Goal: Information Seeking & Learning: Compare options

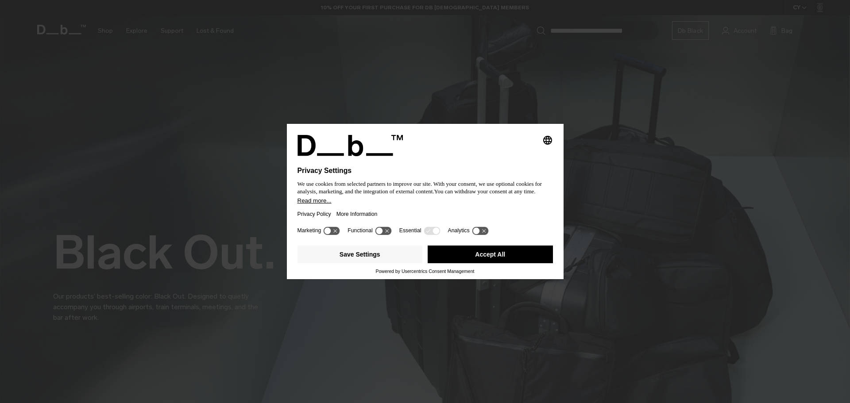
click at [472, 210] on div "Privacy Policy More Information" at bounding box center [425, 214] width 255 height 20
click at [468, 261] on button "Accept All" at bounding box center [490, 255] width 125 height 18
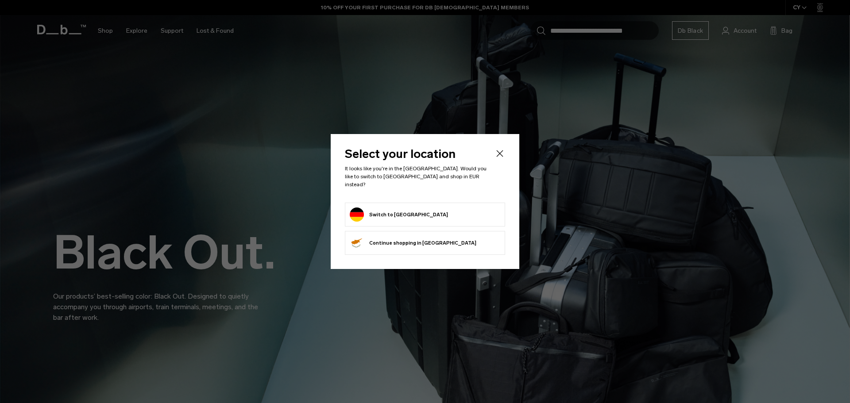
click at [415, 215] on form "Switch to Germany" at bounding box center [425, 215] width 151 height 14
click at [371, 208] on button "Switch to Germany" at bounding box center [399, 215] width 98 height 14
click at [387, 209] on button "Switch to Germany" at bounding box center [399, 215] width 98 height 14
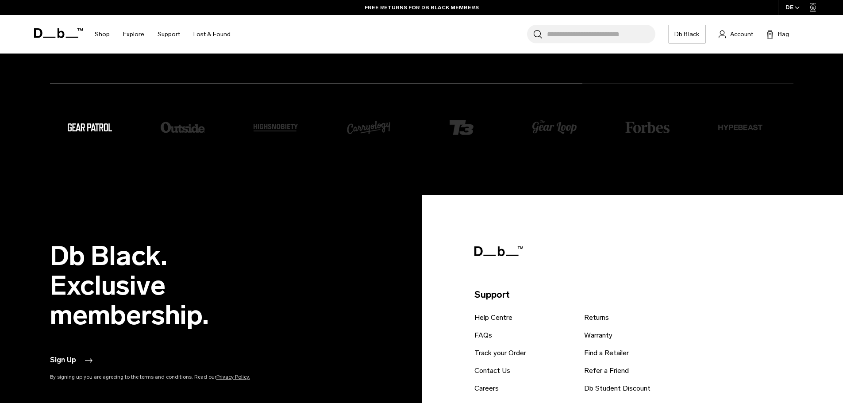
scroll to position [2524, 0]
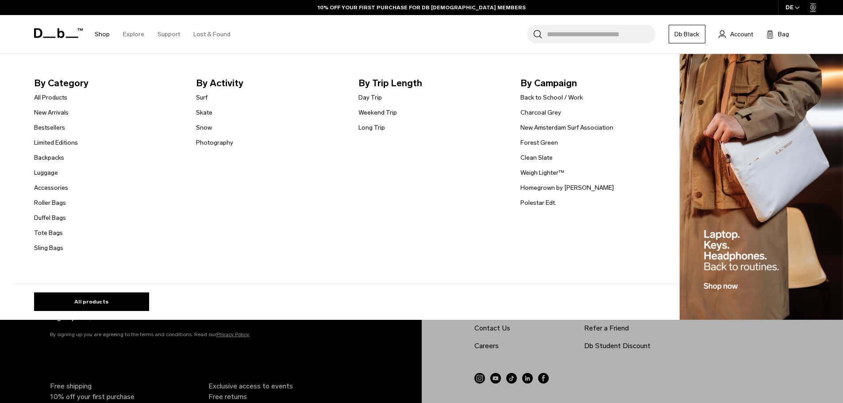
click at [108, 34] on link "Shop" at bounding box center [102, 34] width 15 height 31
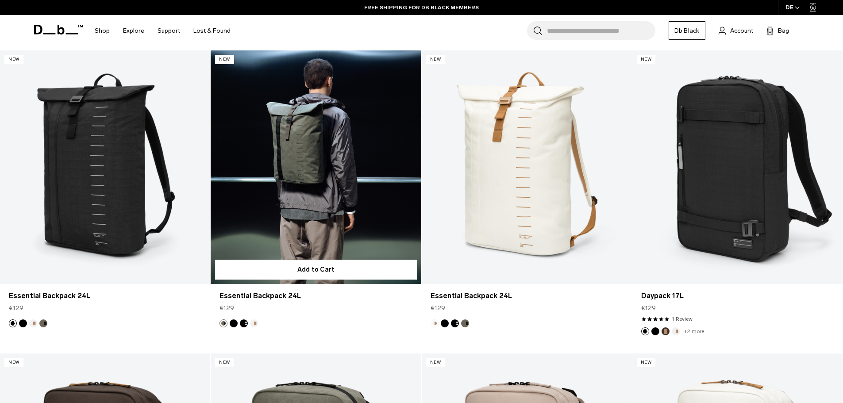
scroll to position [1683, 0]
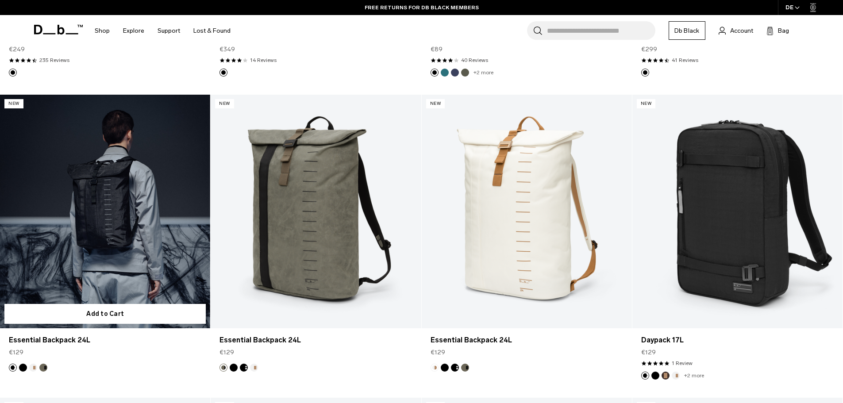
drag, startPoint x: 331, startPoint y: 194, endPoint x: 71, endPoint y: 205, distance: 259.7
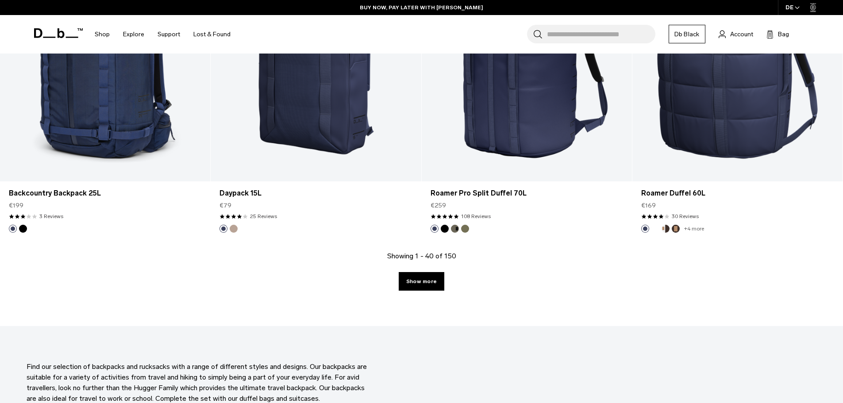
scroll to position [3099, 0]
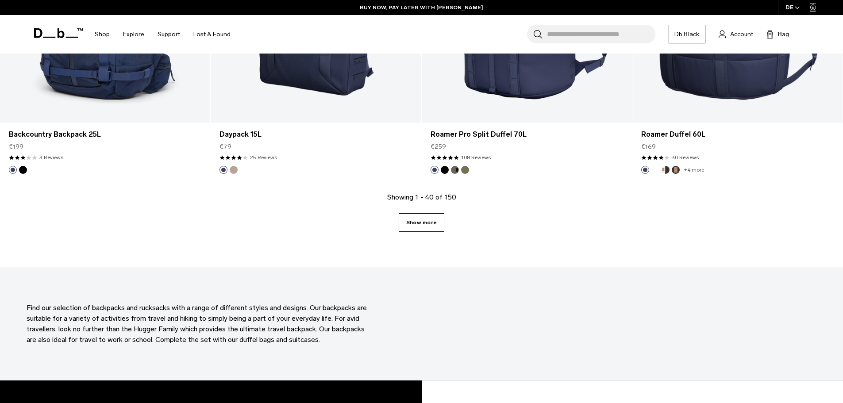
click at [437, 217] on link "Show more" at bounding box center [422, 222] width 46 height 19
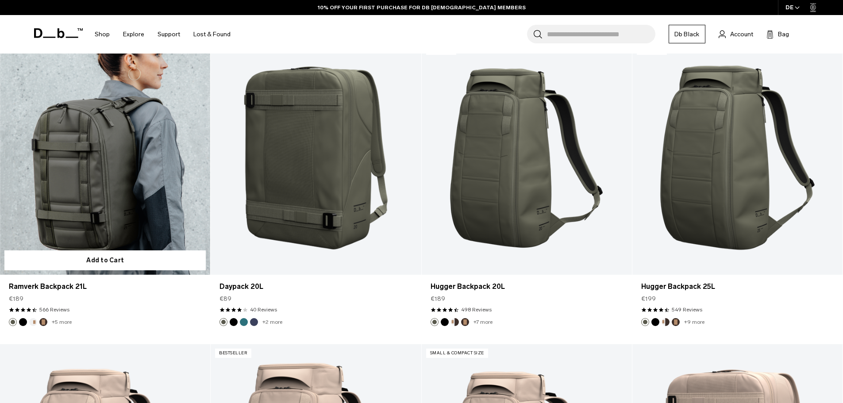
scroll to position [3245, 0]
drag, startPoint x: 112, startPoint y: 160, endPoint x: 181, endPoint y: 306, distance: 161.6
click at [181, 306] on div "4.7 star rating 566 Reviews" at bounding box center [105, 310] width 193 height 8
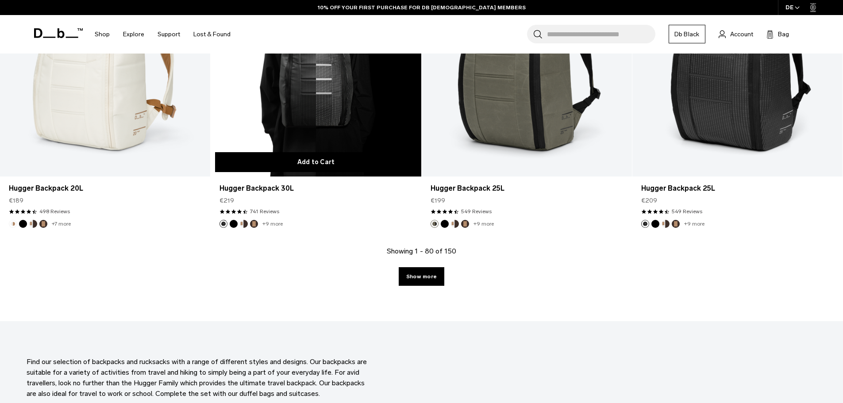
scroll to position [6079, 0]
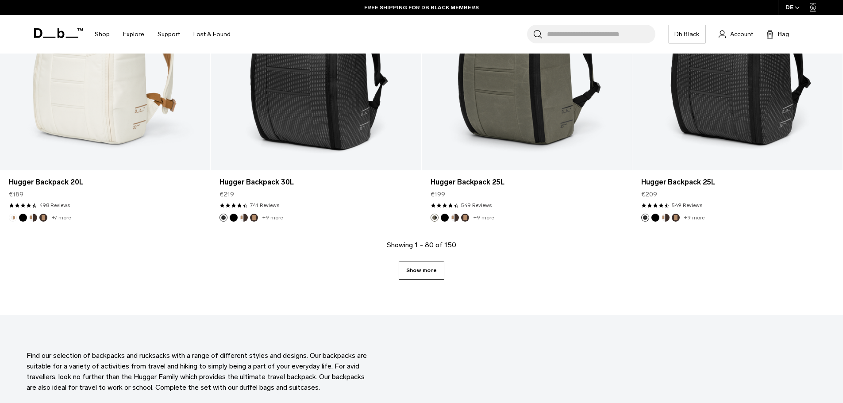
click at [426, 271] on link "Show more" at bounding box center [422, 270] width 46 height 19
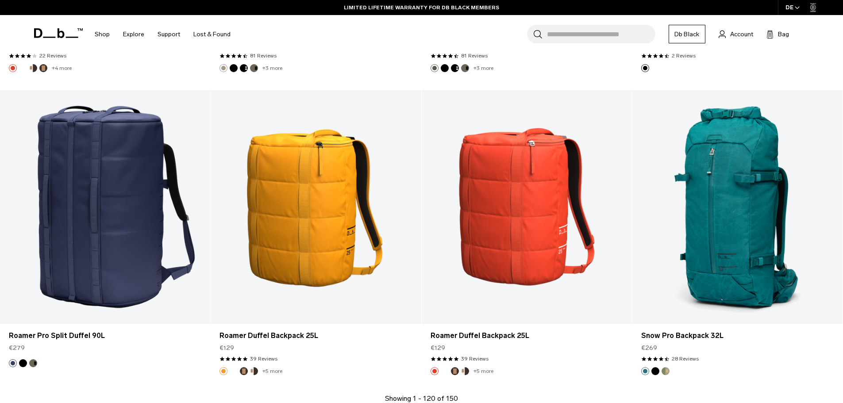
scroll to position [9142, 0]
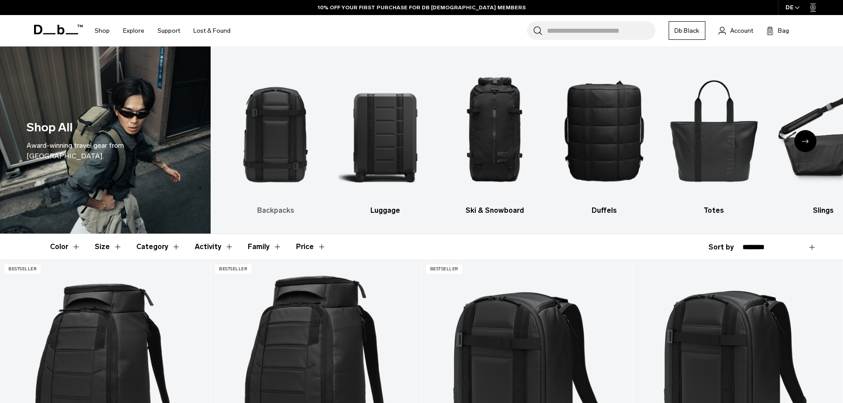
click at [283, 140] on img "1 / 10" at bounding box center [275, 130] width 94 height 141
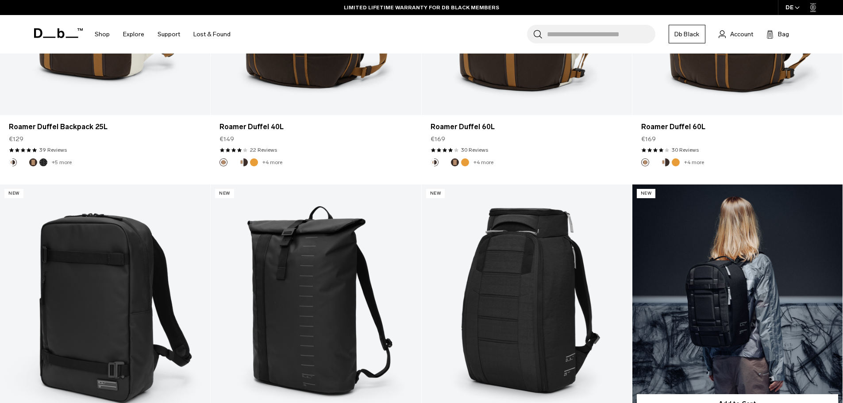
scroll to position [720, 0]
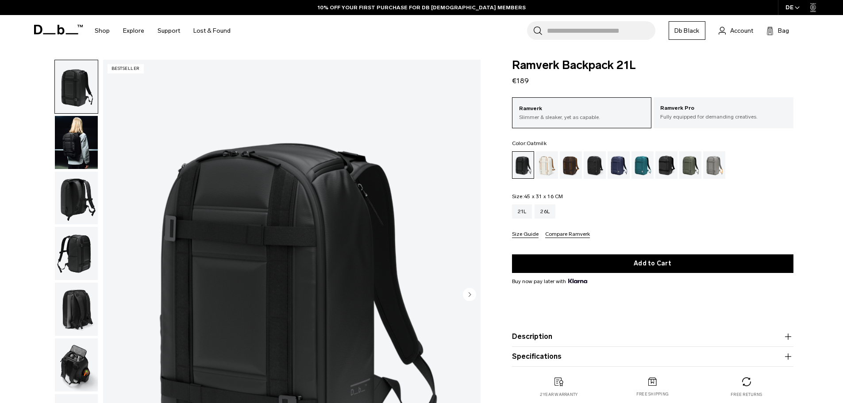
click at [549, 168] on div "Oatmilk" at bounding box center [547, 164] width 23 height 27
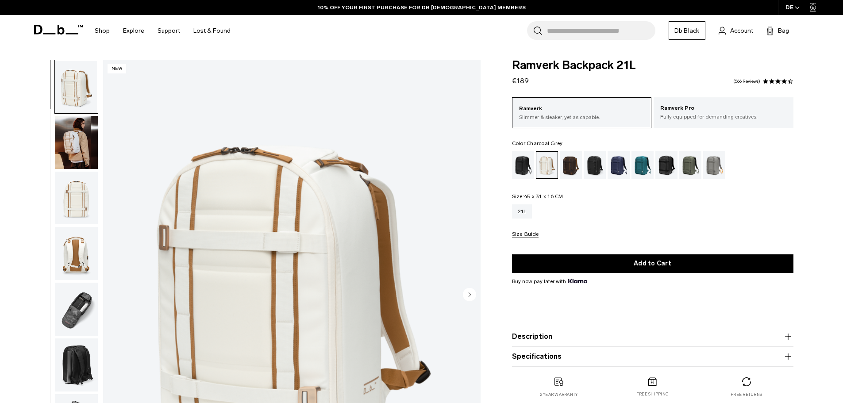
click at [596, 168] on div "Charcoal Grey" at bounding box center [595, 164] width 23 height 27
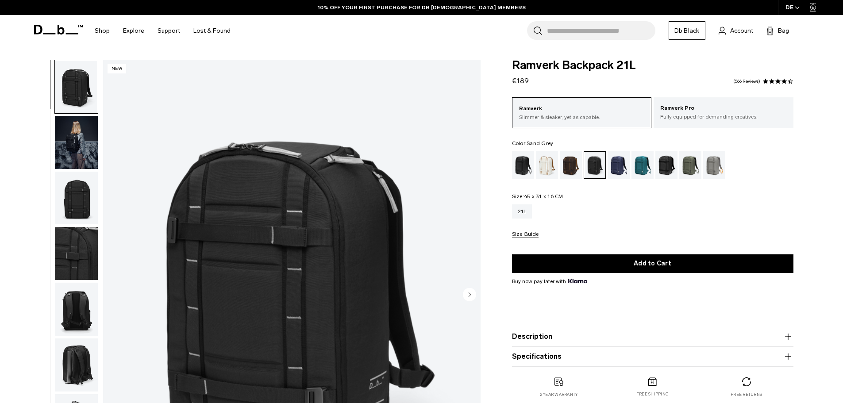
click at [716, 170] on div "Sand Grey" at bounding box center [715, 164] width 23 height 27
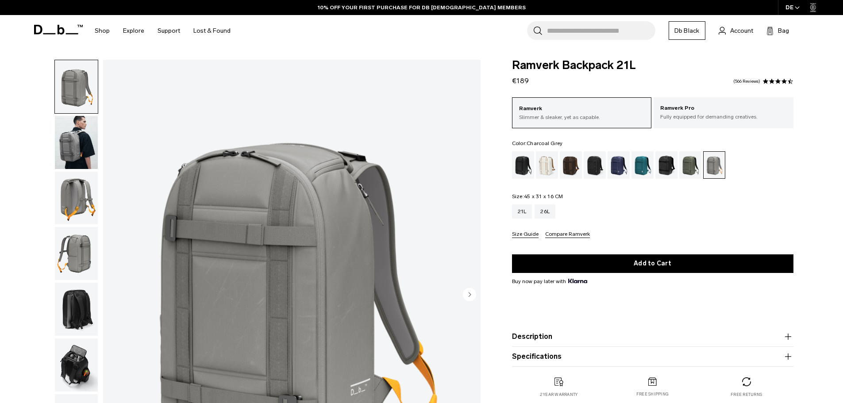
click at [593, 168] on div "Charcoal Grey" at bounding box center [595, 164] width 23 height 27
